Goal: Information Seeking & Learning: Learn about a topic

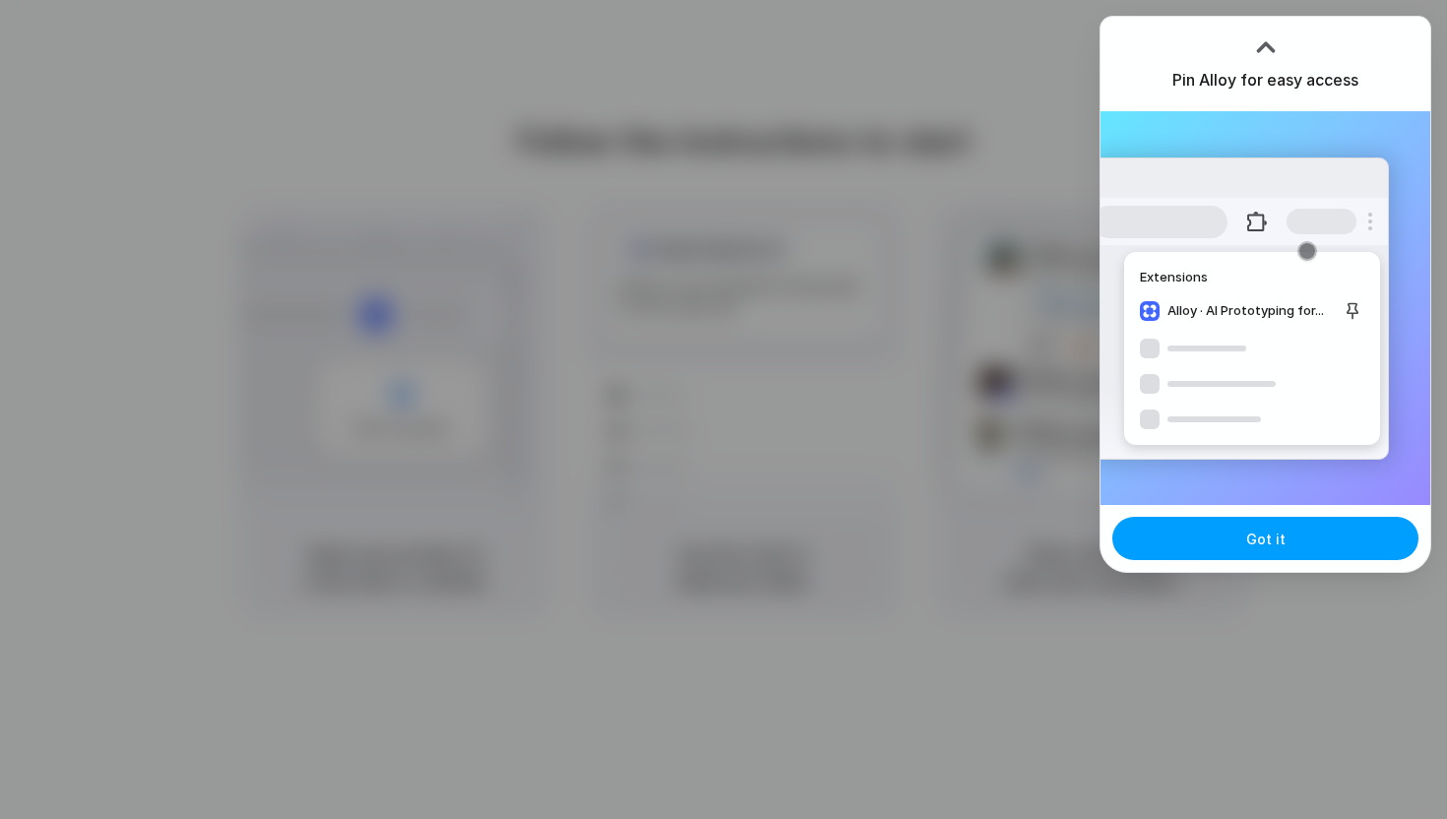
click at [1264, 532] on span "Got it" at bounding box center [1265, 539] width 39 height 21
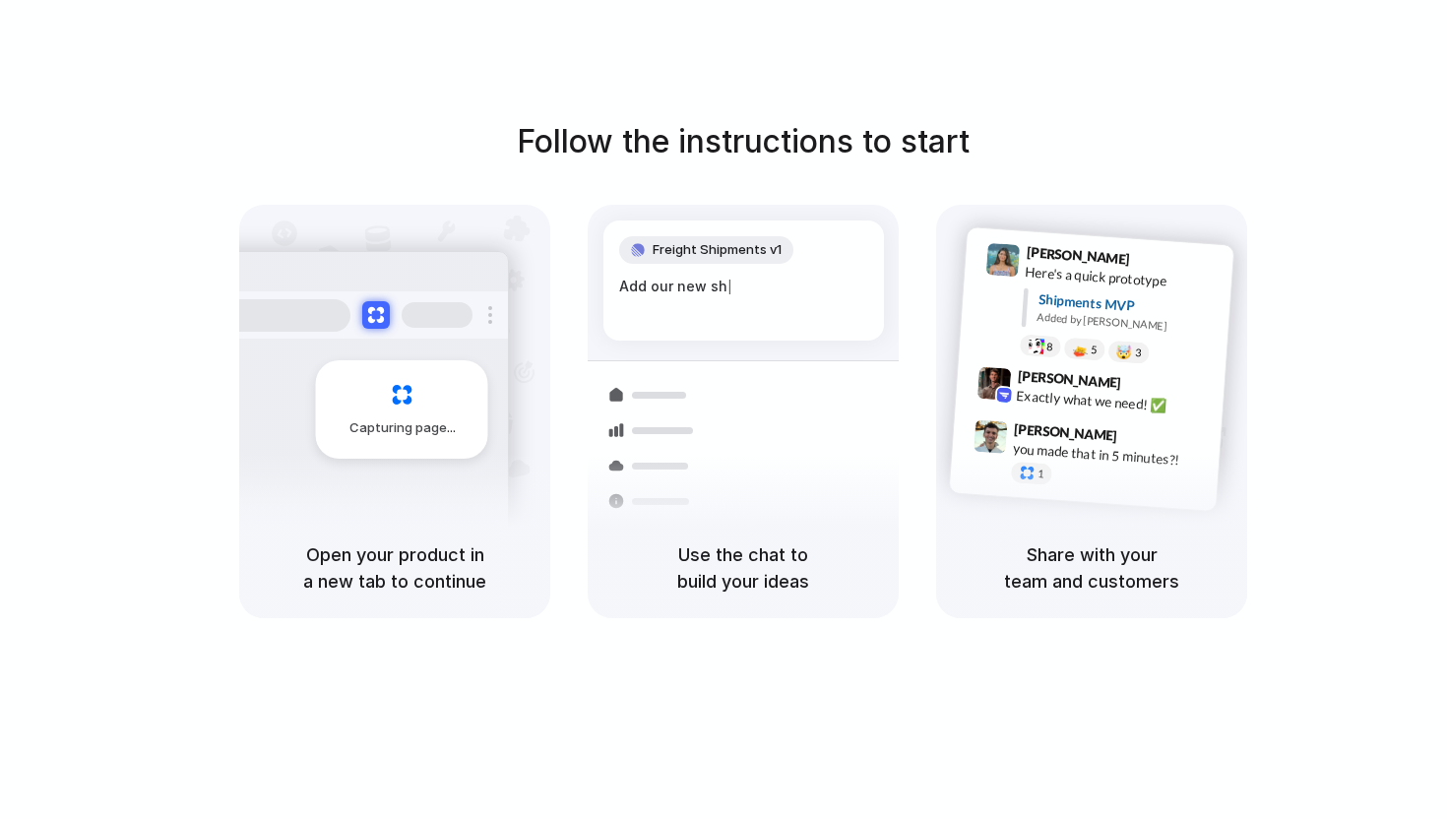
click at [755, 561] on h5 "Use the chat to build your ideas" at bounding box center [743, 567] width 264 height 53
click at [897, 571] on div "Use the chat to build your ideas" at bounding box center [743, 568] width 311 height 100
click at [1056, 586] on h5 "Share with your team and customers" at bounding box center [1092, 567] width 264 height 53
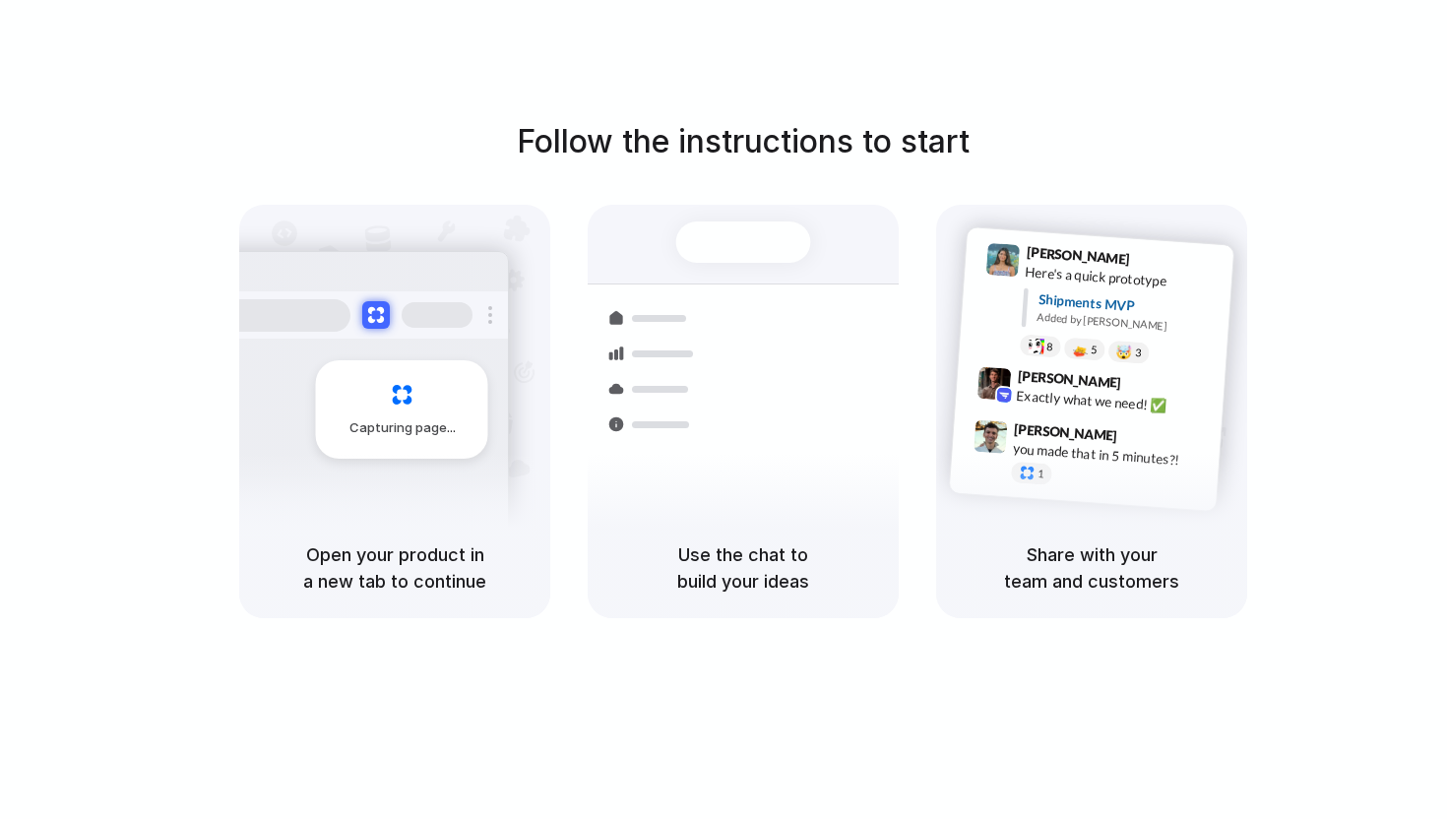
click at [1048, 401] on div "Exactly what we need! ✅" at bounding box center [1114, 402] width 197 height 33
click at [751, 238] on div at bounding box center [743, 243] width 135 height 41
click at [732, 171] on div "Follow the instructions to start Capturing page Open your product in a new tab …" at bounding box center [743, 368] width 1447 height 500
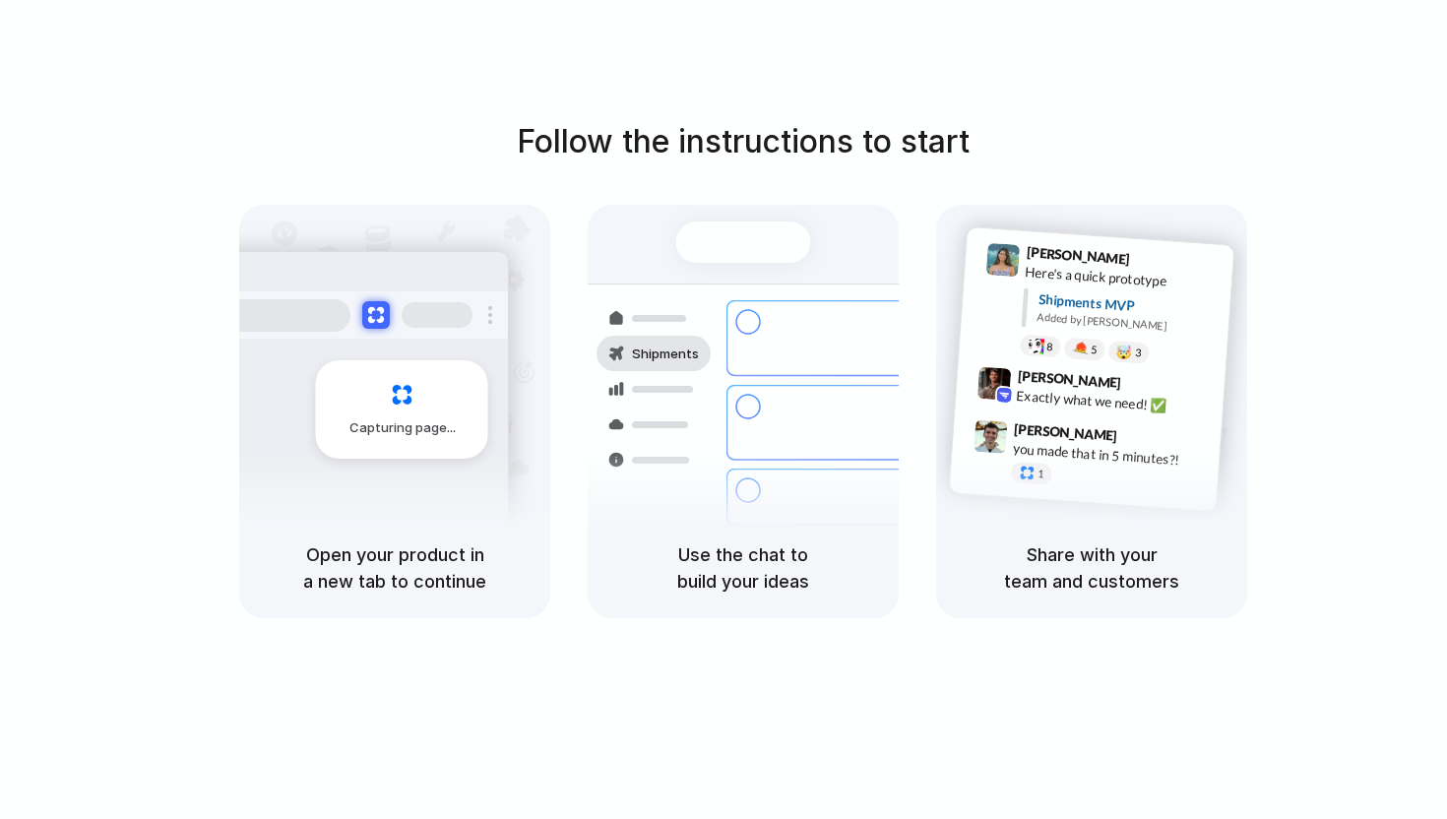
click at [273, 314] on div at bounding box center [282, 315] width 138 height 32
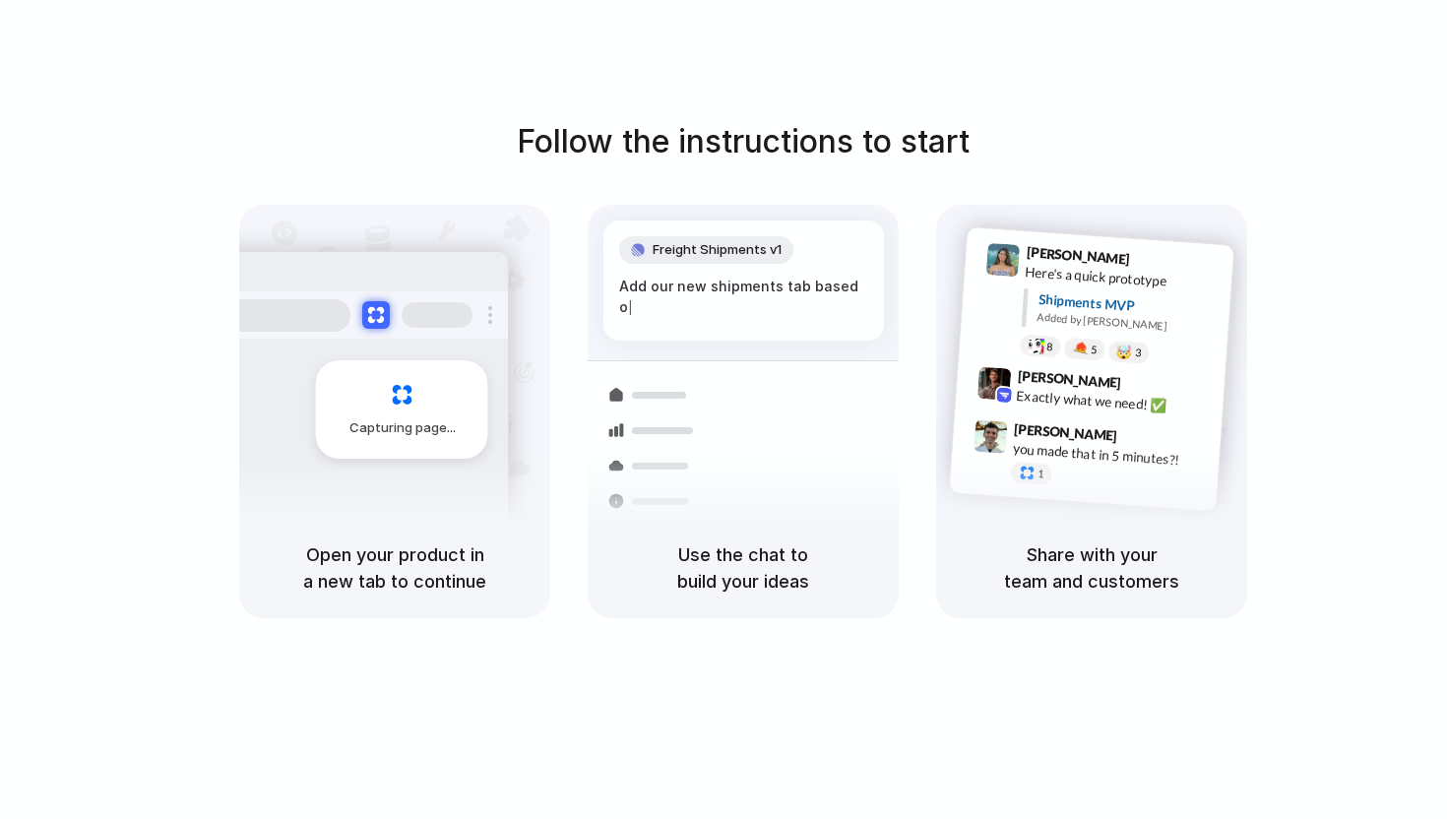
click at [724, 410] on div at bounding box center [724, 410] width 0 height 0
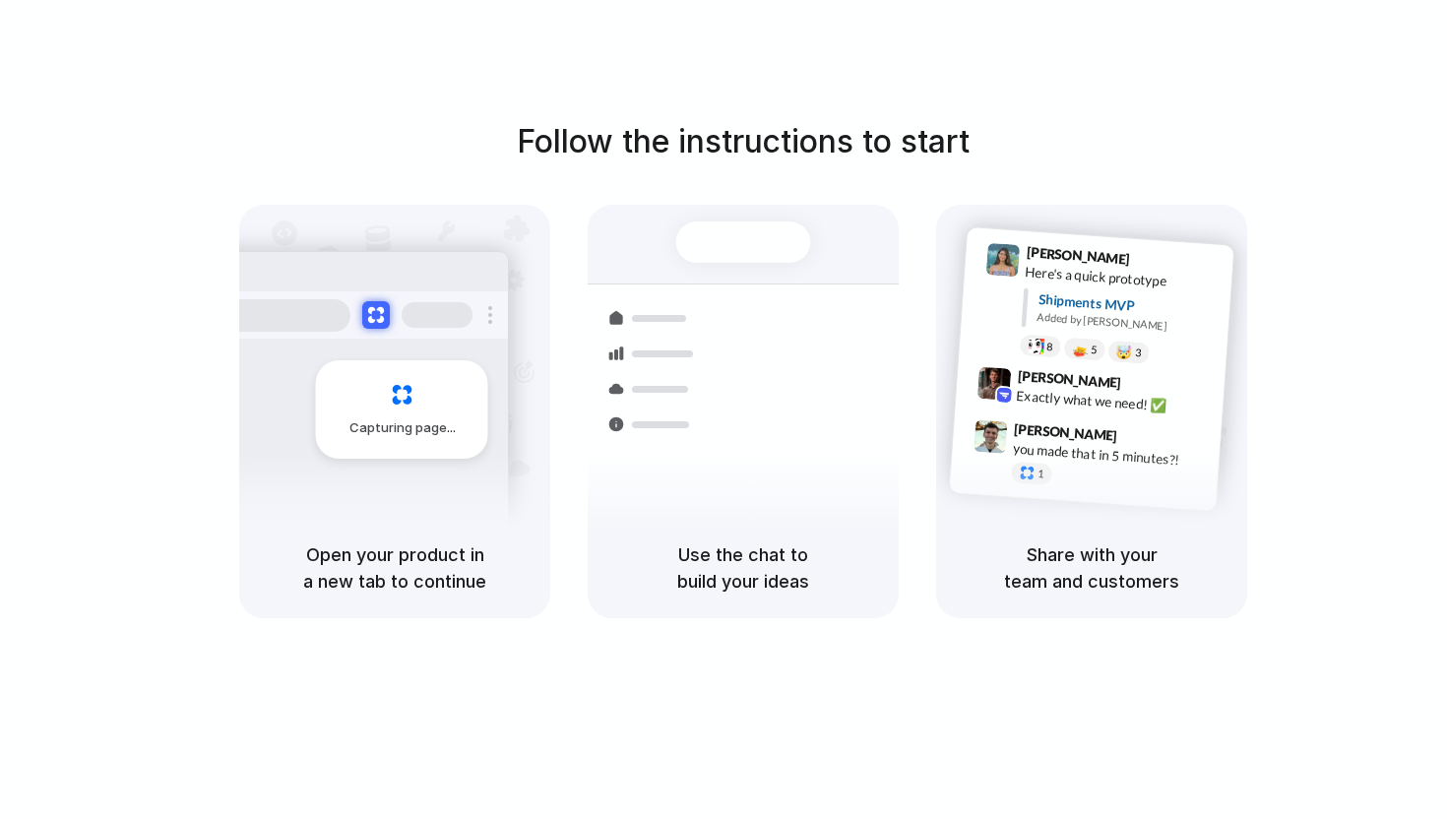
click at [724, 410] on div at bounding box center [724, 410] width 0 height 0
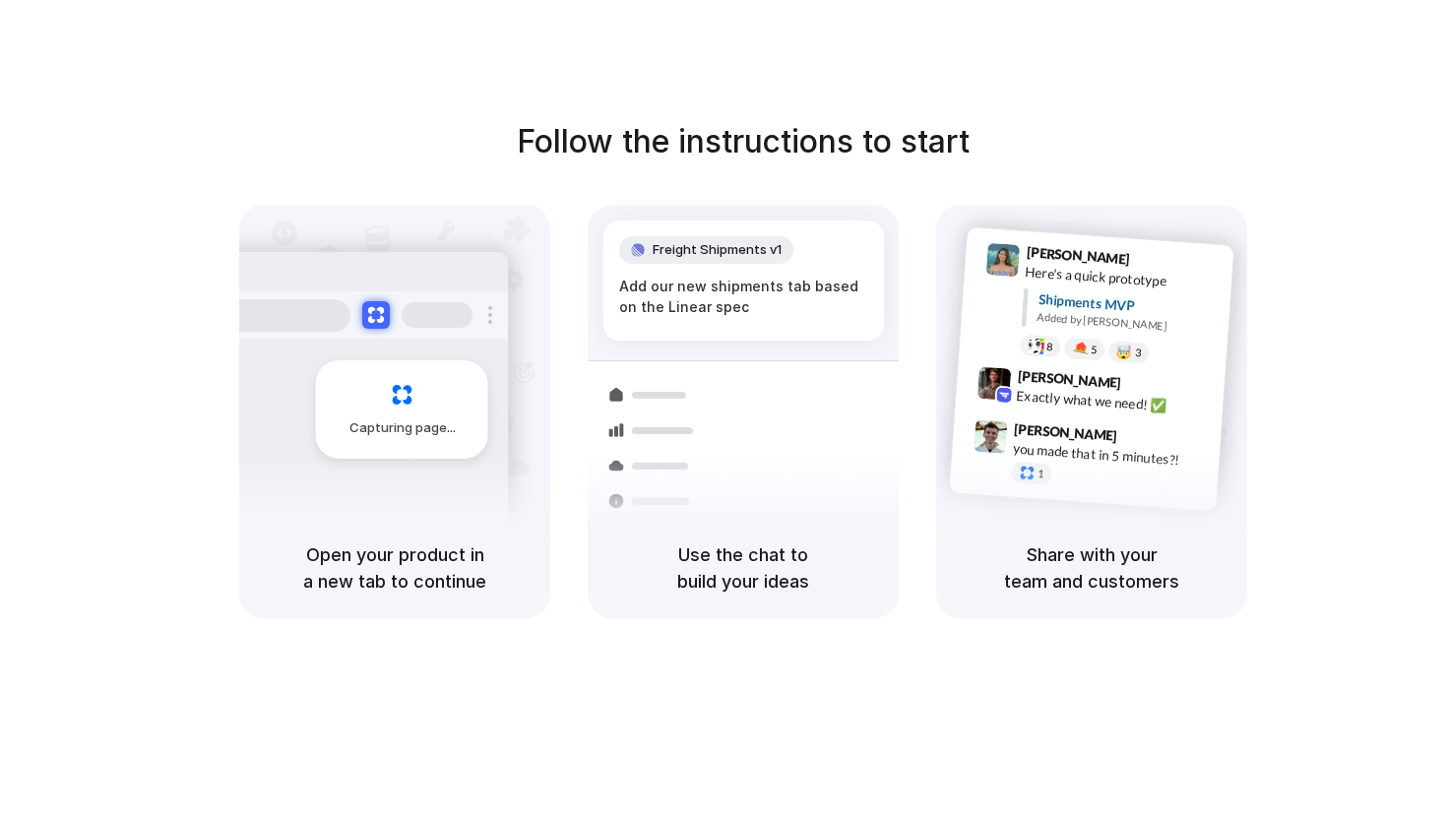
click at [1034, 420] on span "[PERSON_NAME]" at bounding box center [1066, 432] width 104 height 29
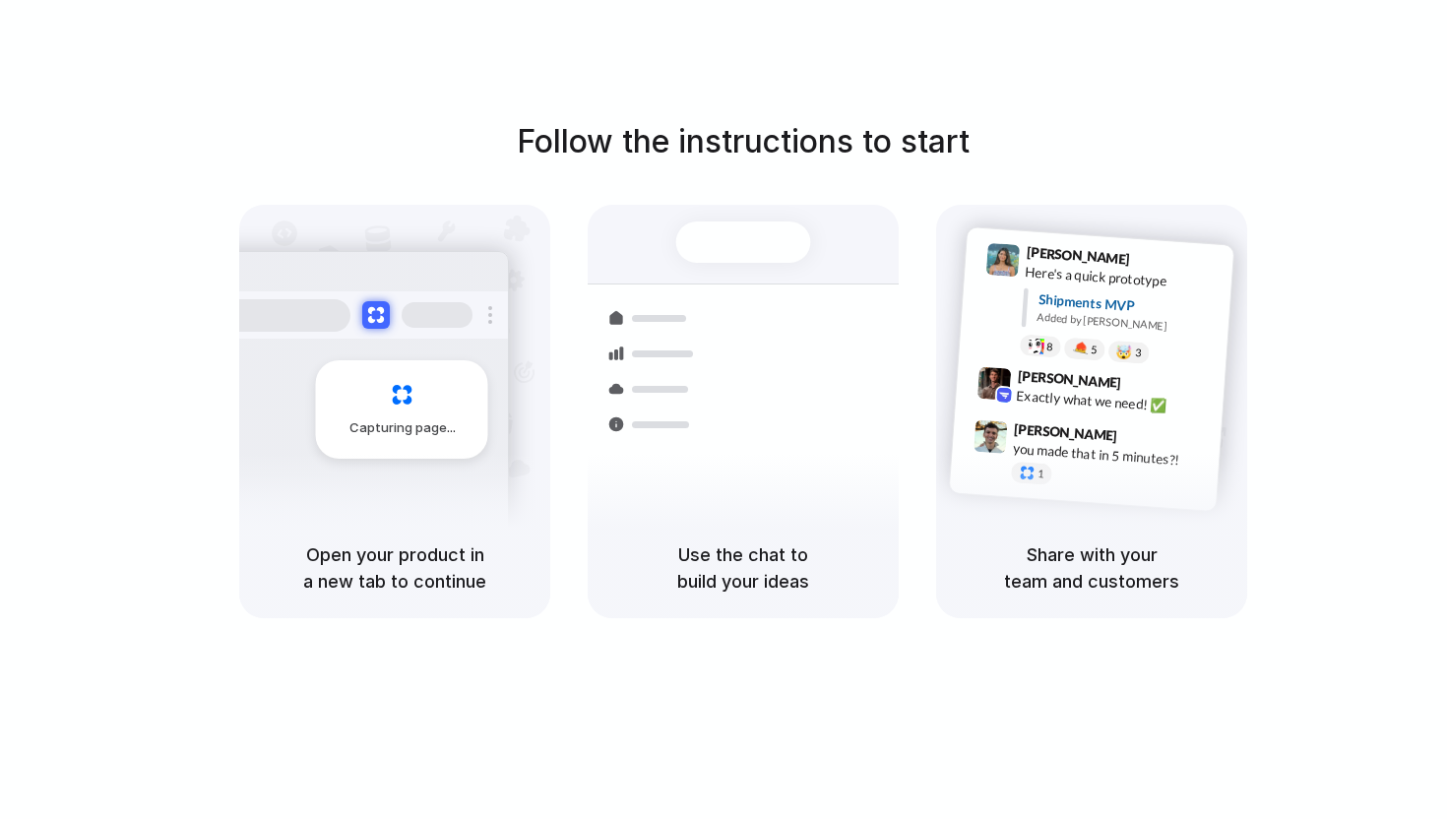
click at [724, 410] on div at bounding box center [724, 410] width 0 height 0
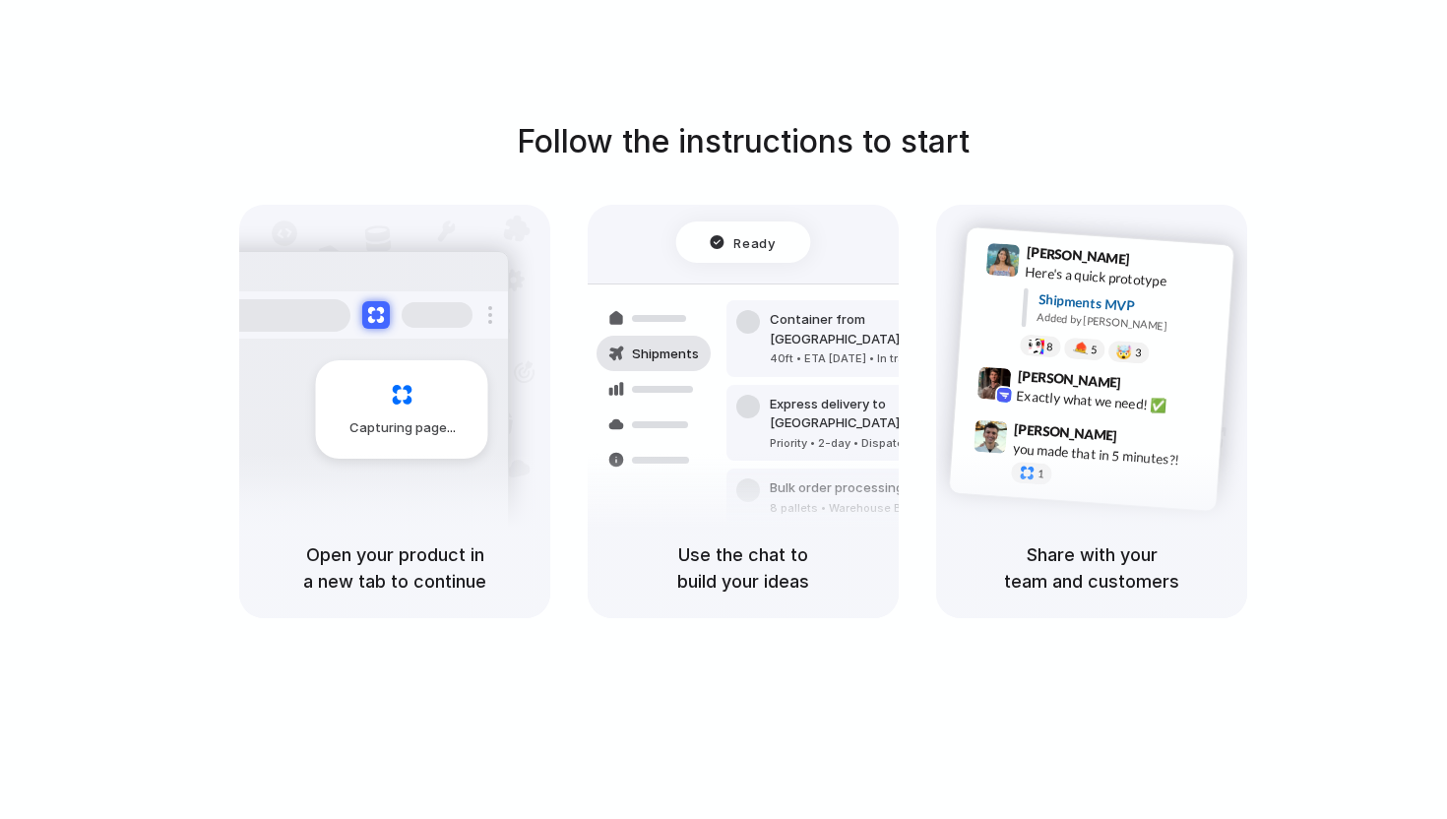
click at [1058, 236] on div "[PERSON_NAME] 9:41 AM Here's a quick prototype Shipments MVP Added by [PERSON_N…" at bounding box center [1092, 369] width 286 height 286
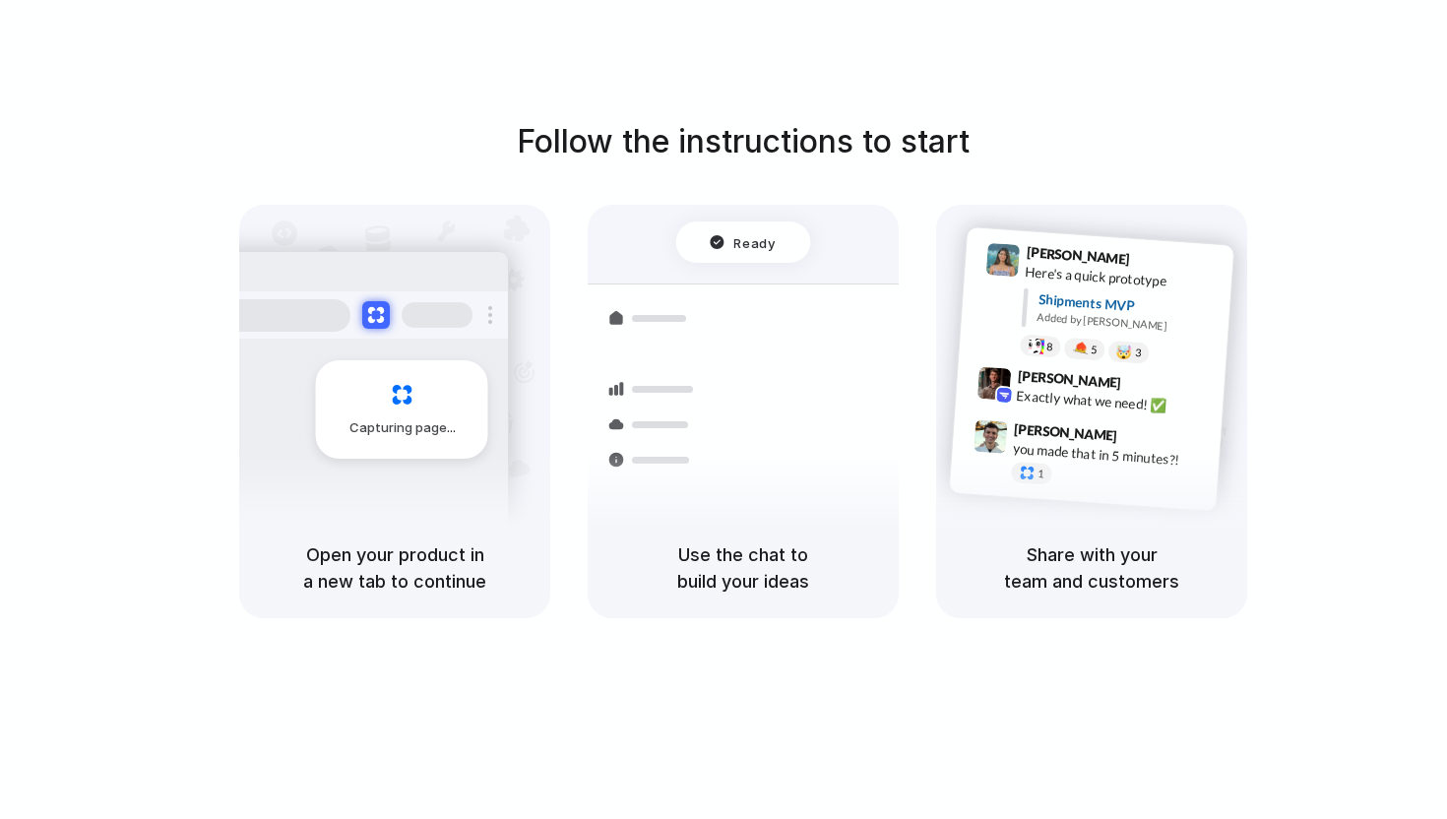
click at [1060, 285] on div "[PERSON_NAME] 9:41 AM Here's a quick prototype Shipments MVP Added by [PERSON_N…" at bounding box center [1117, 307] width 210 height 124
click at [1068, 304] on div "Shipments MVP" at bounding box center [1129, 305] width 182 height 32
click at [724, 410] on div at bounding box center [724, 410] width 0 height 0
